Goal: Information Seeking & Learning: Learn about a topic

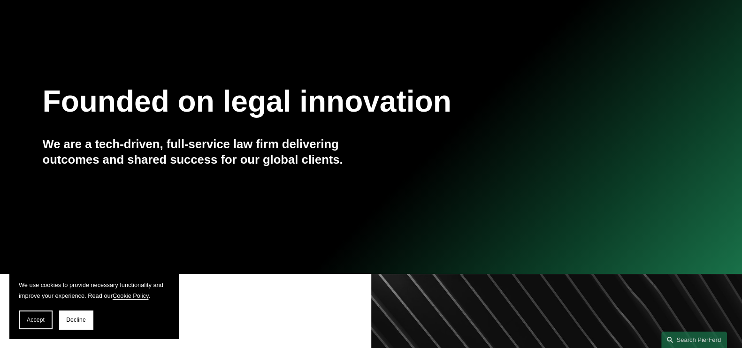
scroll to position [176, 0]
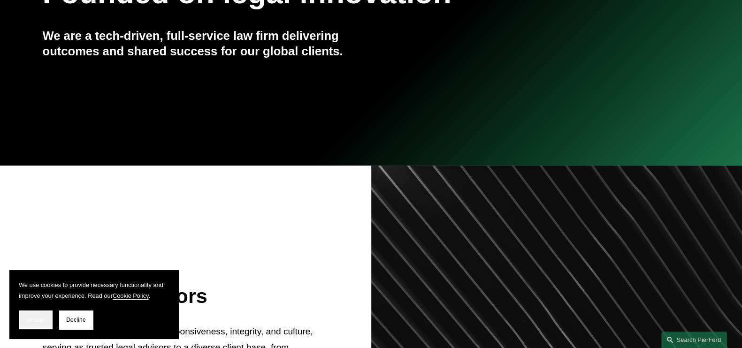
click at [43, 321] on span "Accept" at bounding box center [36, 320] width 18 height 7
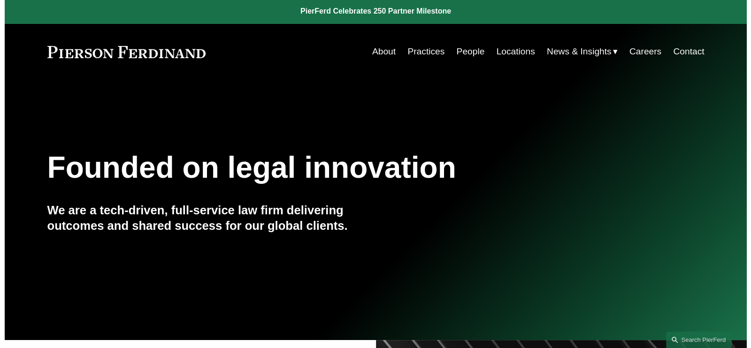
scroll to position [0, 0]
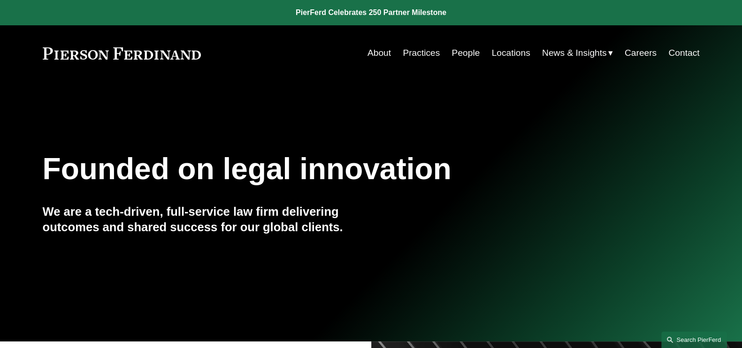
click at [678, 338] on link "Search this site" at bounding box center [694, 340] width 66 height 16
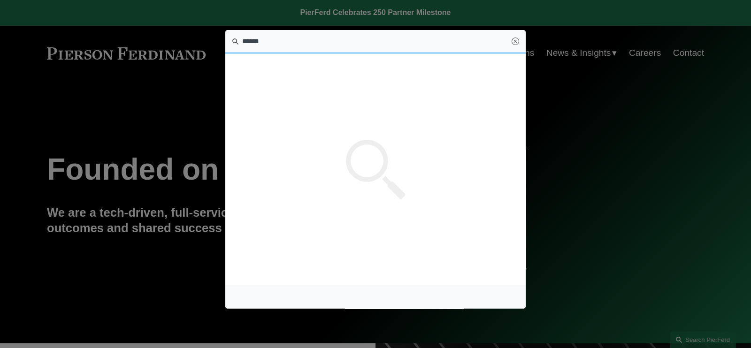
type input "******"
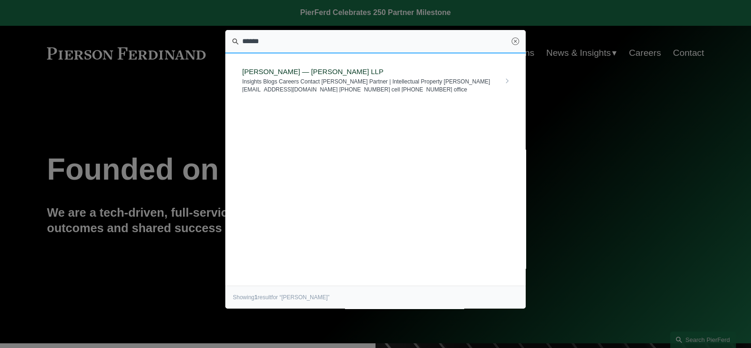
click at [336, 71] on span "Deborah L. Lively — Pierson Ferdinand LLP" at bounding box center [371, 72] width 258 height 8
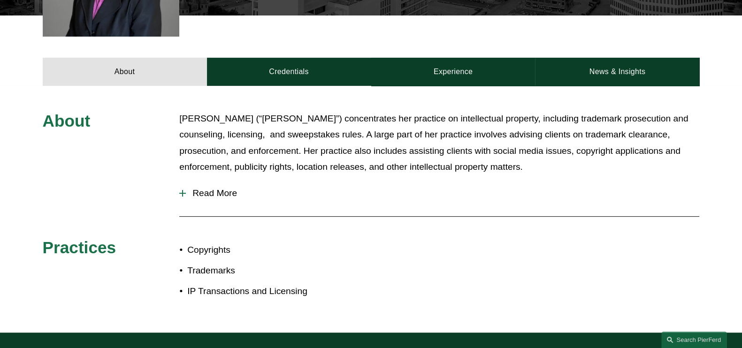
scroll to position [293, 0]
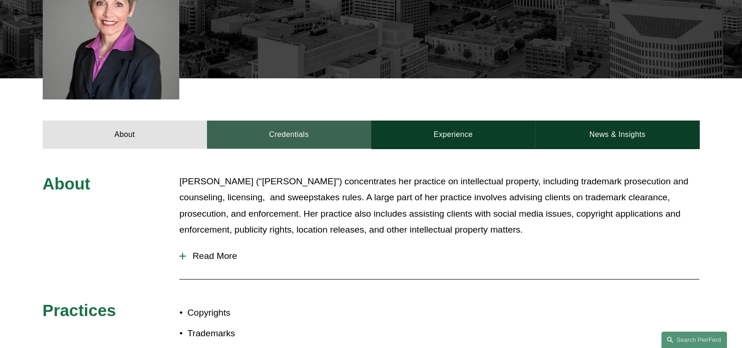
click at [298, 129] on link "Credentials" at bounding box center [289, 135] width 164 height 28
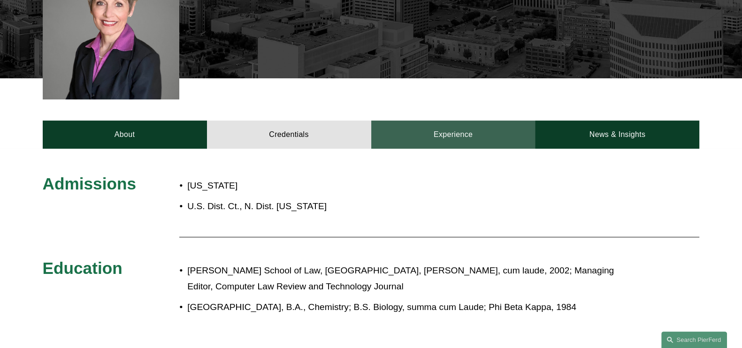
click at [469, 140] on link "Experience" at bounding box center [453, 135] width 164 height 28
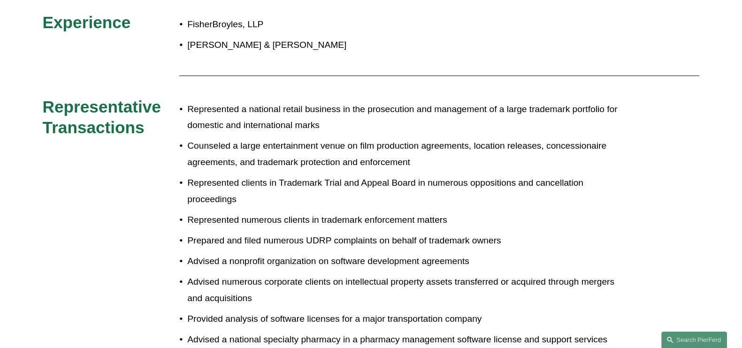
scroll to position [234, 0]
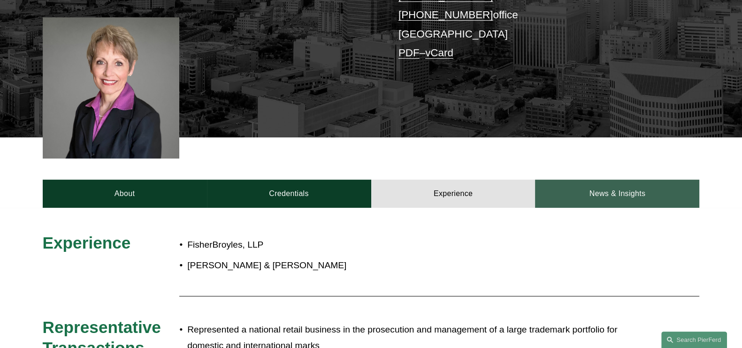
click at [621, 197] on link "News & Insights" at bounding box center [617, 194] width 164 height 28
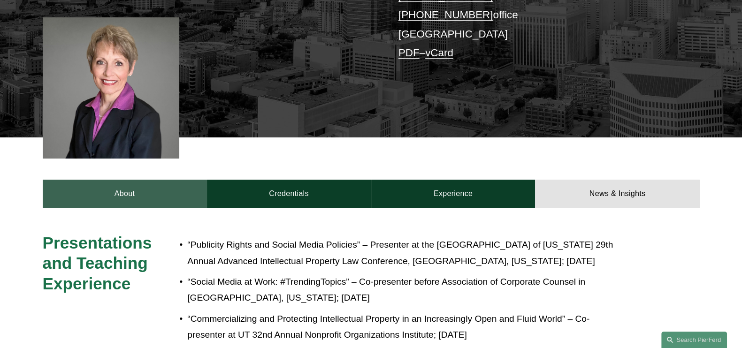
click at [164, 196] on link "About" at bounding box center [125, 194] width 164 height 28
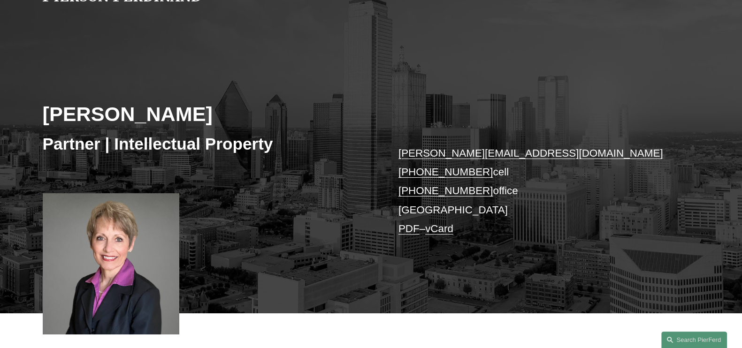
scroll to position [0, 0]
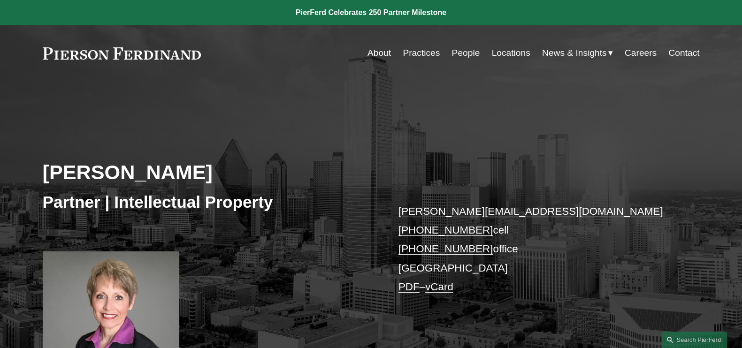
click at [373, 13] on link at bounding box center [371, 12] width 742 height 25
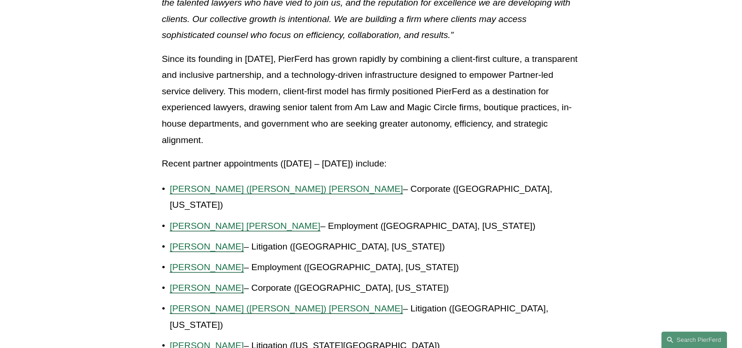
scroll to position [528, 0]
click at [281, 221] on span "[PERSON_NAME] [PERSON_NAME]" at bounding box center [245, 226] width 151 height 10
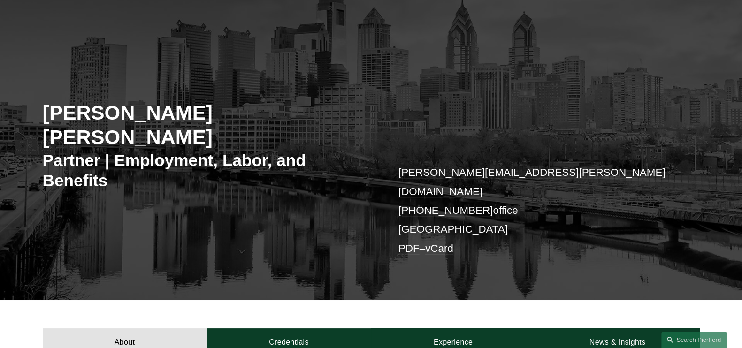
scroll to position [176, 0]
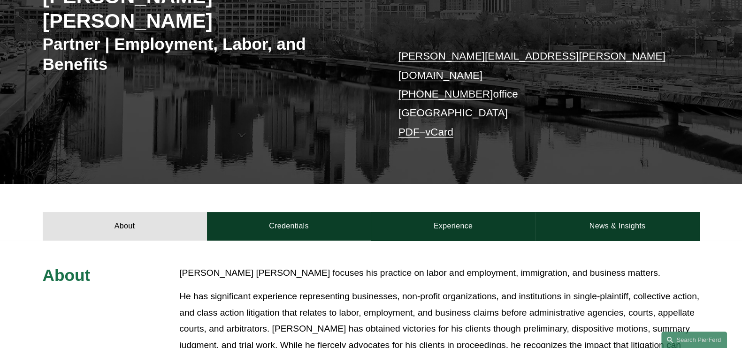
click at [409, 126] on link "PDF" at bounding box center [408, 132] width 21 height 12
drag, startPoint x: 697, startPoint y: 339, endPoint x: 687, endPoint y: 336, distance: 11.0
click at [698, 340] on link "Search this site" at bounding box center [694, 340] width 66 height 16
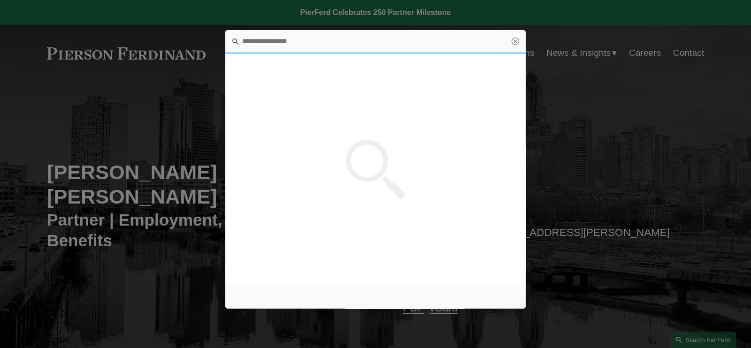
scroll to position [0, 0]
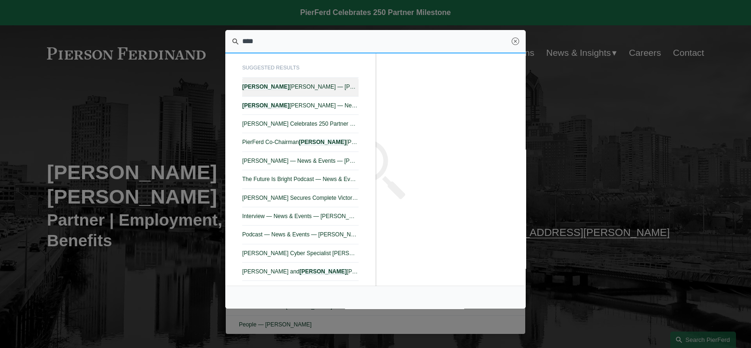
click at [326, 88] on span "Joel M. Ferdinand — Pierson Ferdinand LLP" at bounding box center [300, 87] width 116 height 7
type input "****"
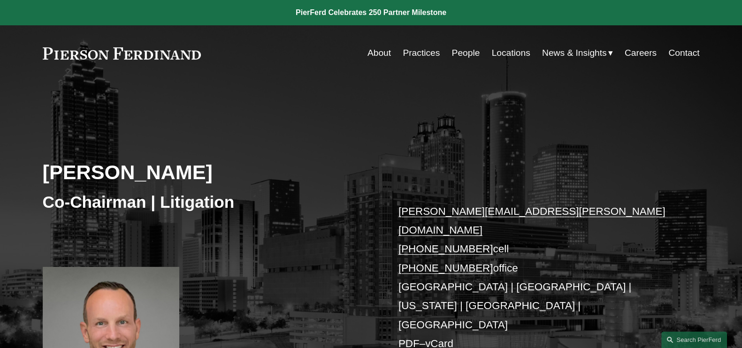
click at [406, 338] on link "PDF" at bounding box center [408, 344] width 21 height 12
click at [0, 0] on span "News" at bounding box center [0, 0] width 0 height 0
